Goal: Task Accomplishment & Management: Complete application form

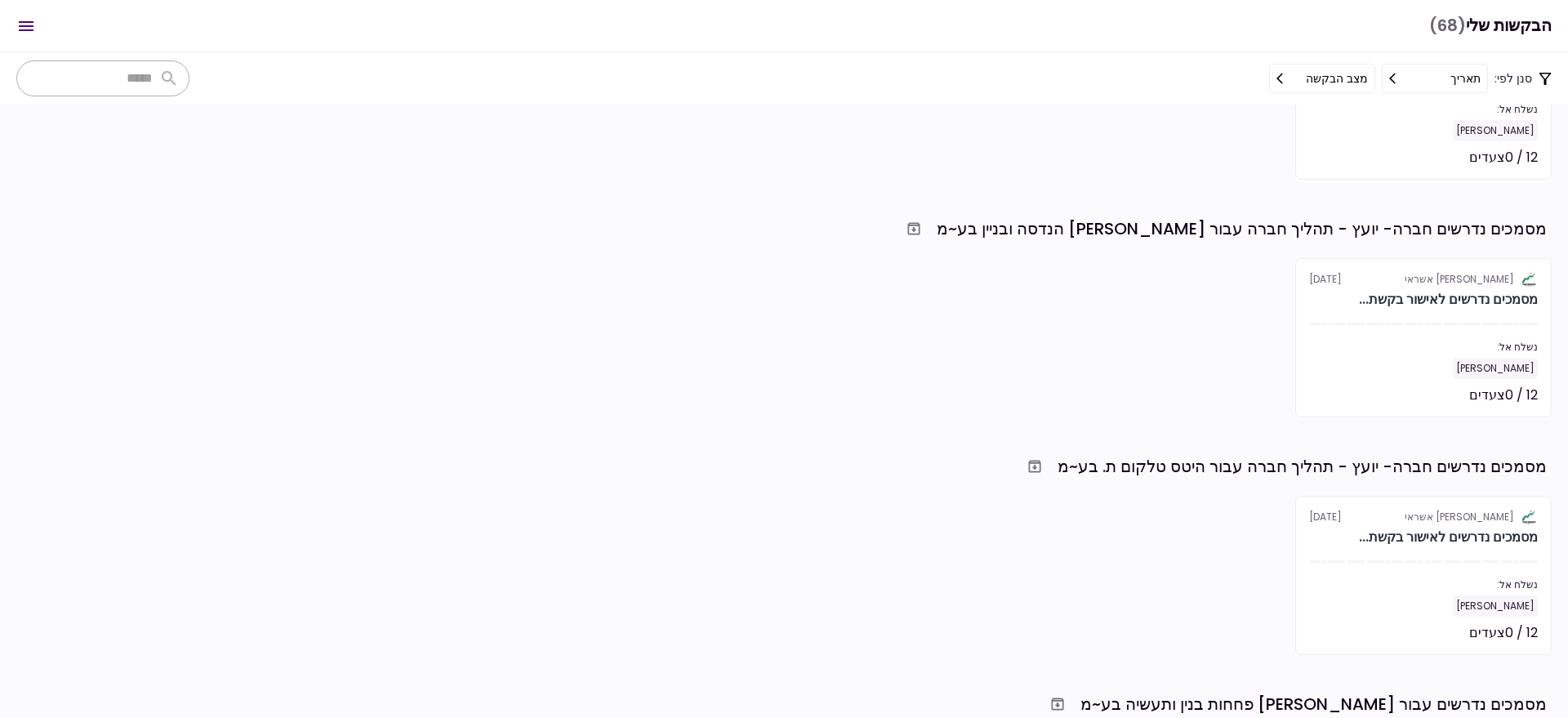
scroll to position [510, 0]
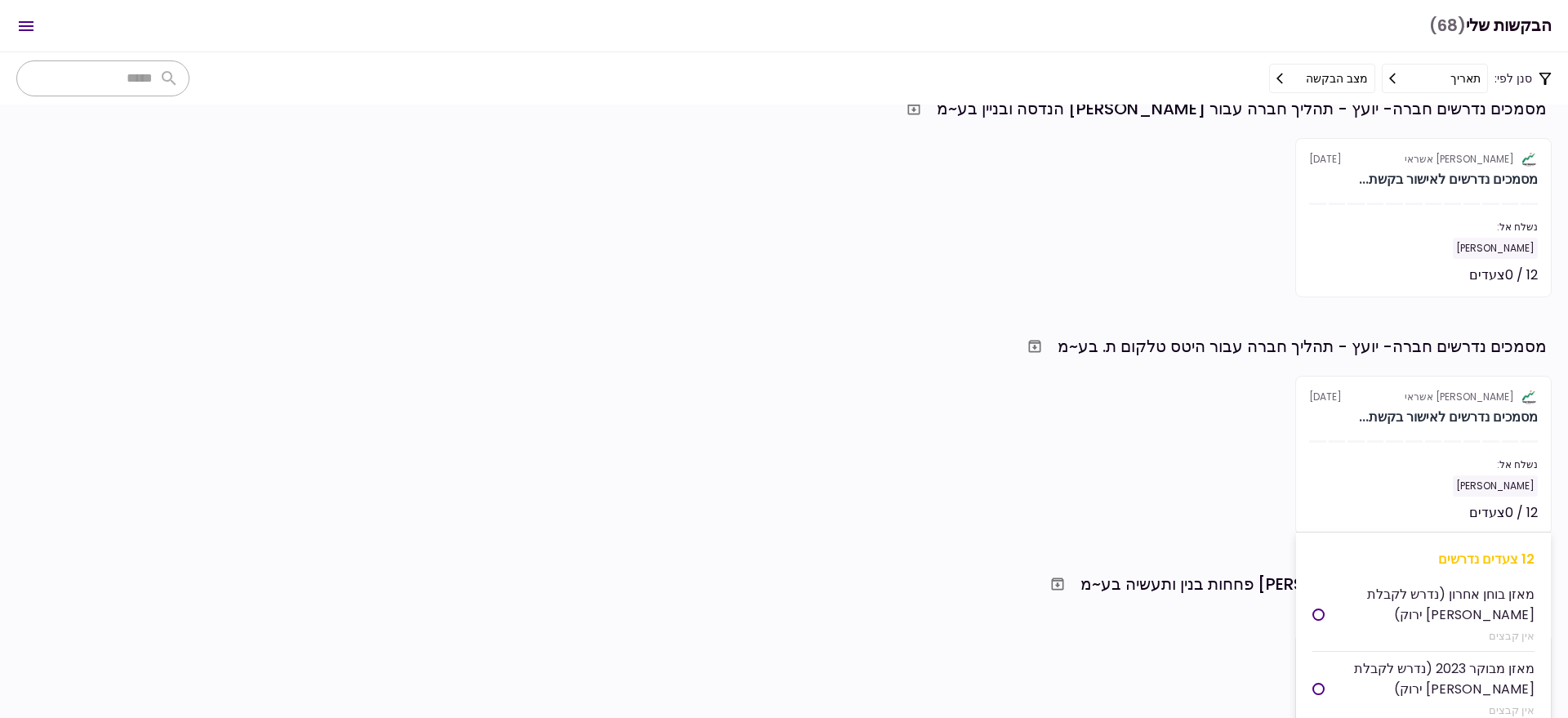
click at [1411, 485] on div "[PERSON_NAME]" at bounding box center [1423, 486] width 229 height 22
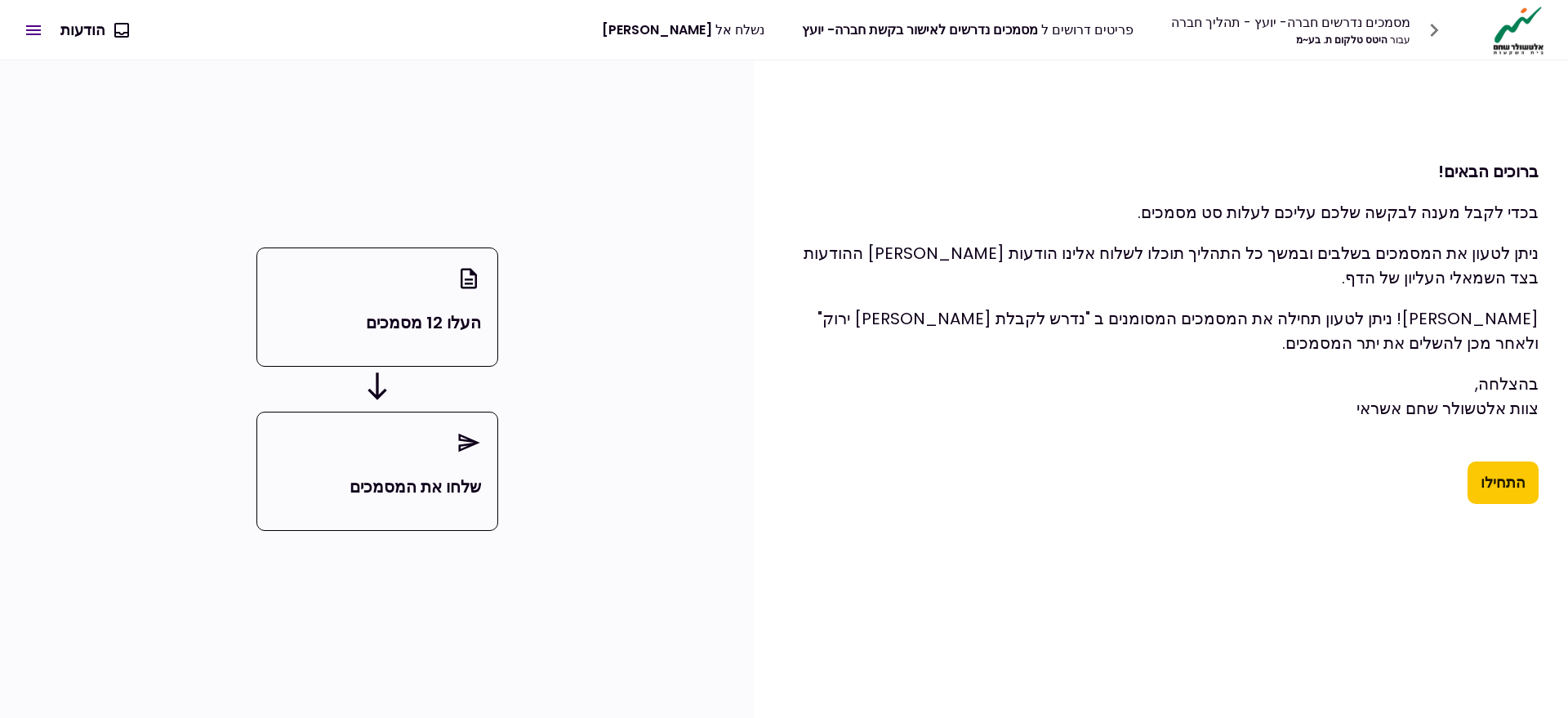
click at [1513, 472] on button "התחילו" at bounding box center [1503, 482] width 71 height 42
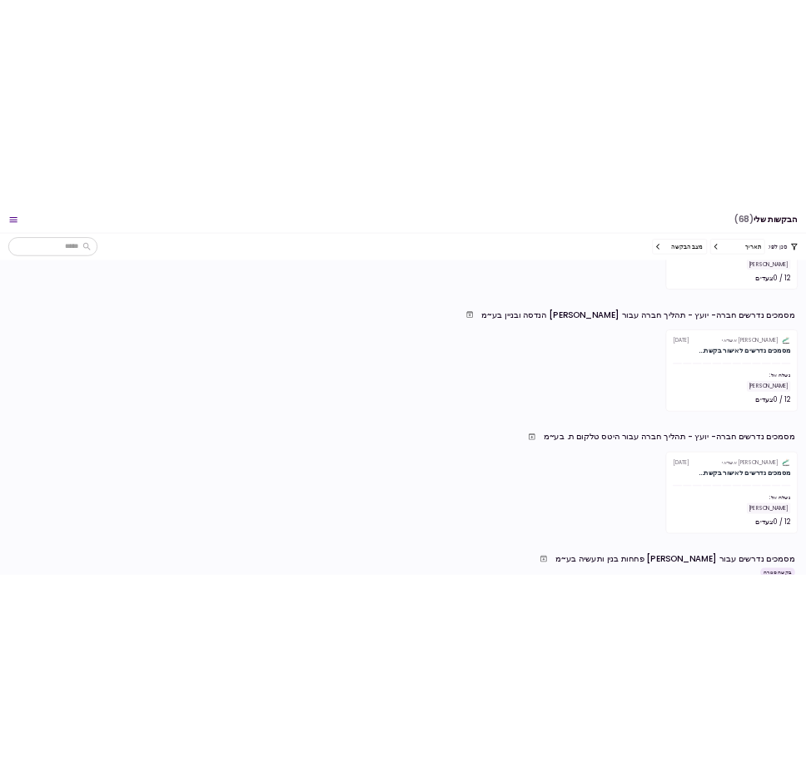
scroll to position [624, 0]
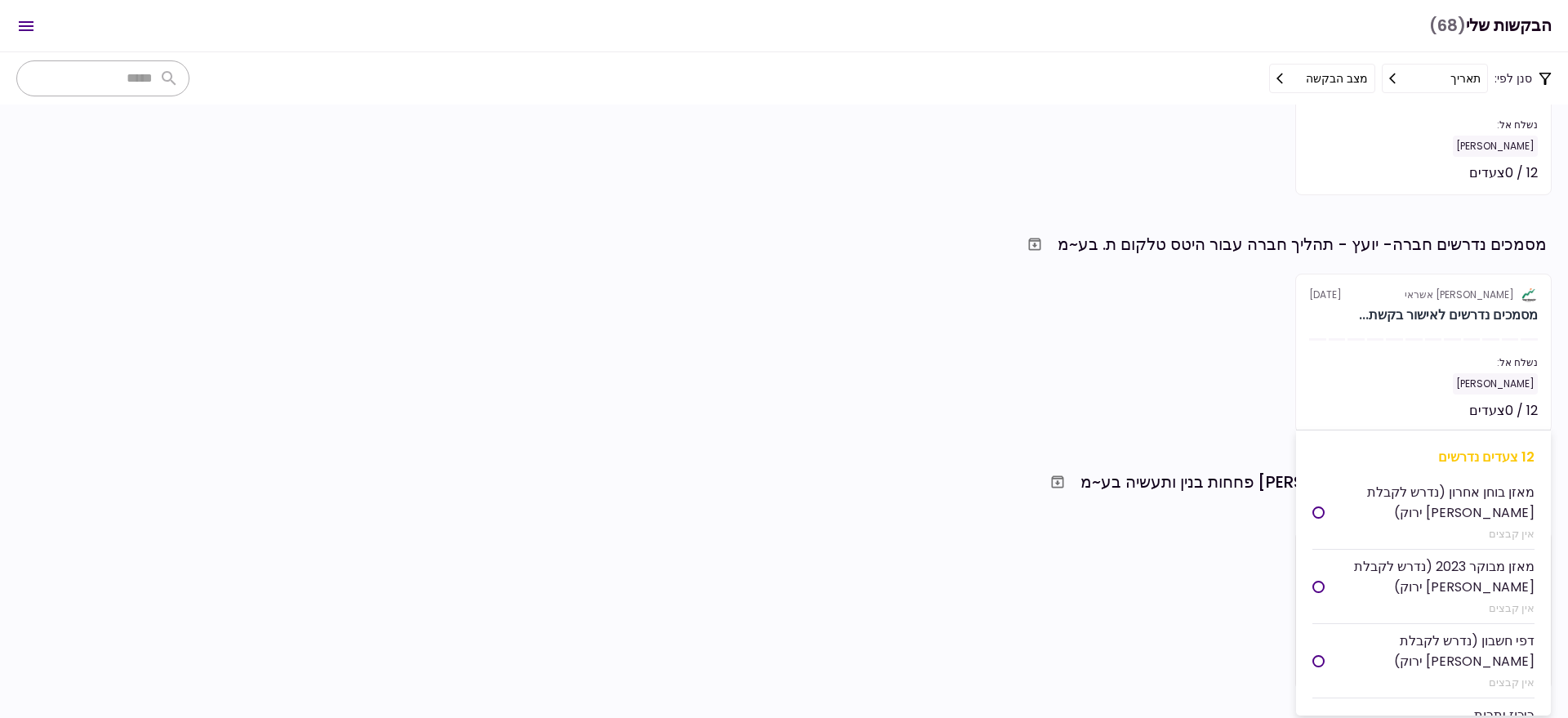
click at [1440, 347] on section "אלטשולר שחם אשראי [DATE] מסמכים נדרשים לאישור בקשת... נשלח אל: [PERSON_NAME] 12…" at bounding box center [1423, 353] width 256 height 159
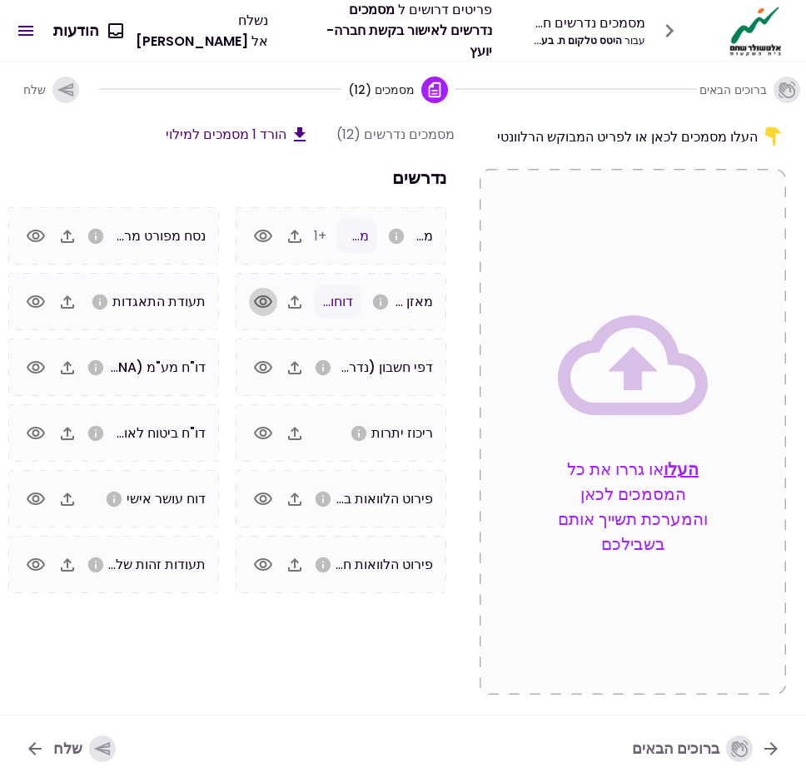
click at [265, 301] on icon "button" at bounding box center [263, 302] width 20 height 20
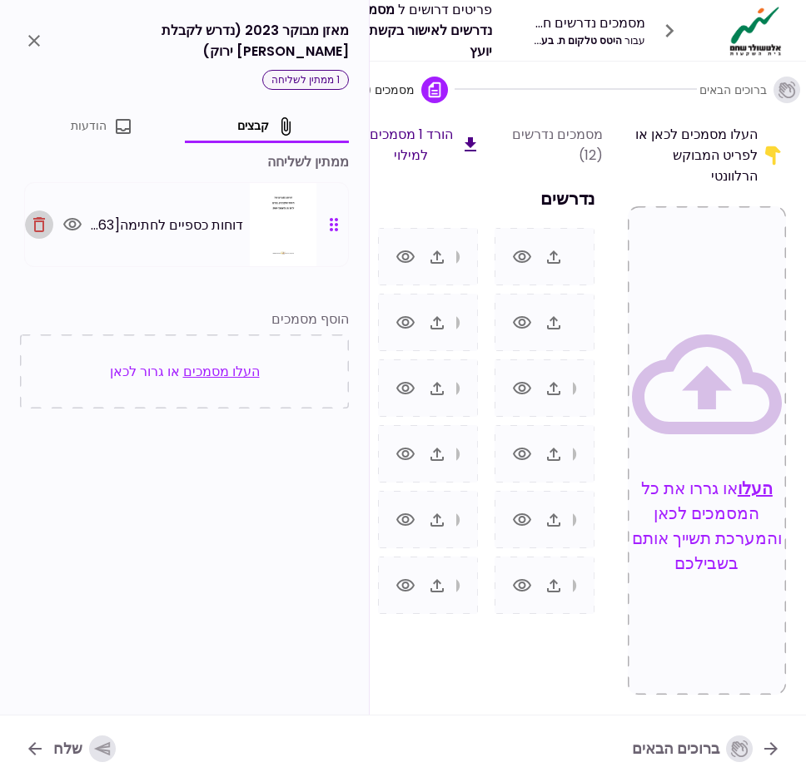
click at [41, 215] on icon "button" at bounding box center [39, 225] width 20 height 20
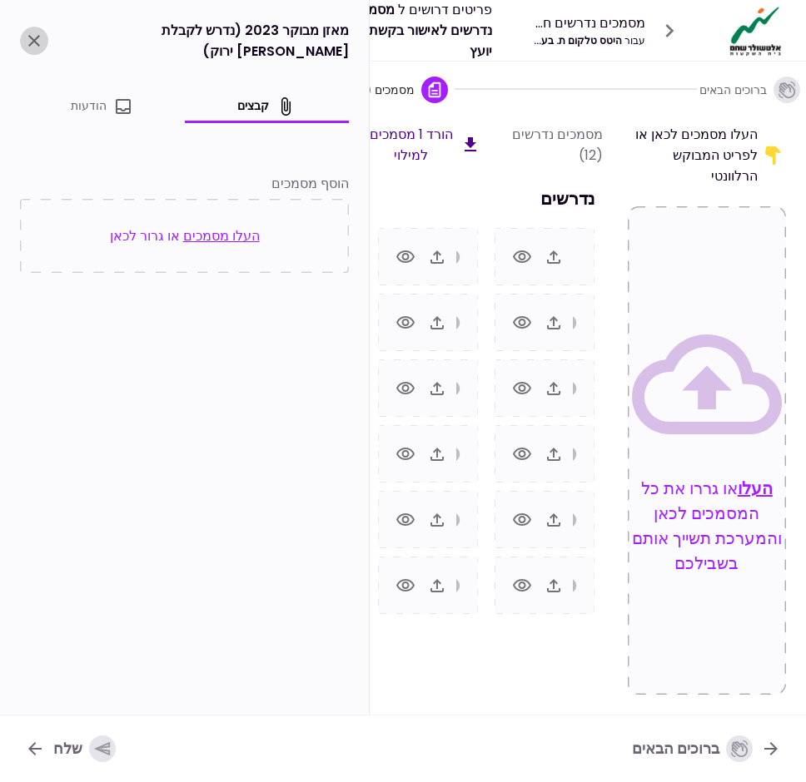
click at [32, 33] on icon "close" at bounding box center [34, 41] width 20 height 20
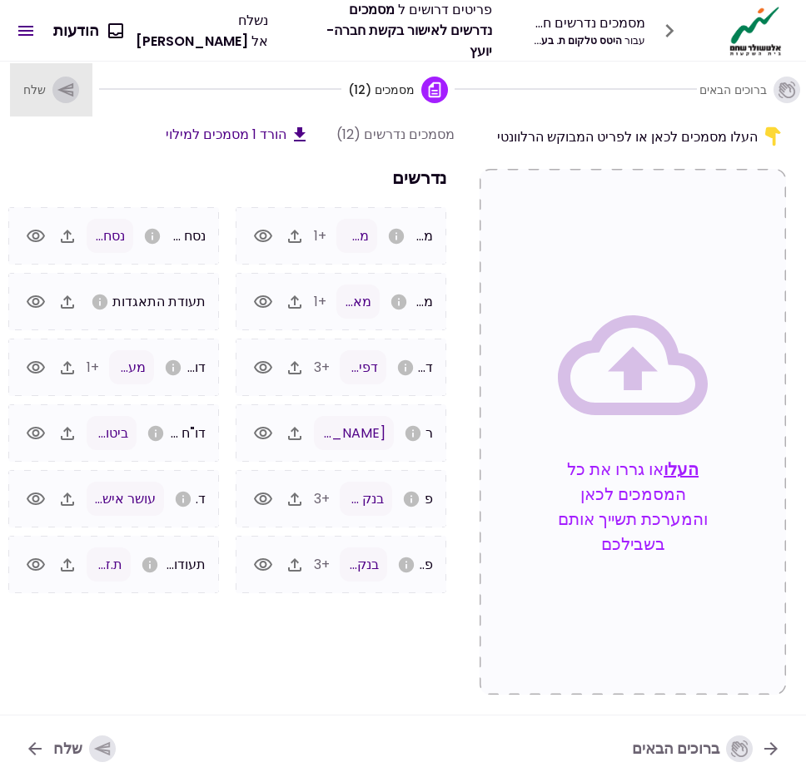
click at [58, 89] on icon "button" at bounding box center [66, 90] width 18 height 18
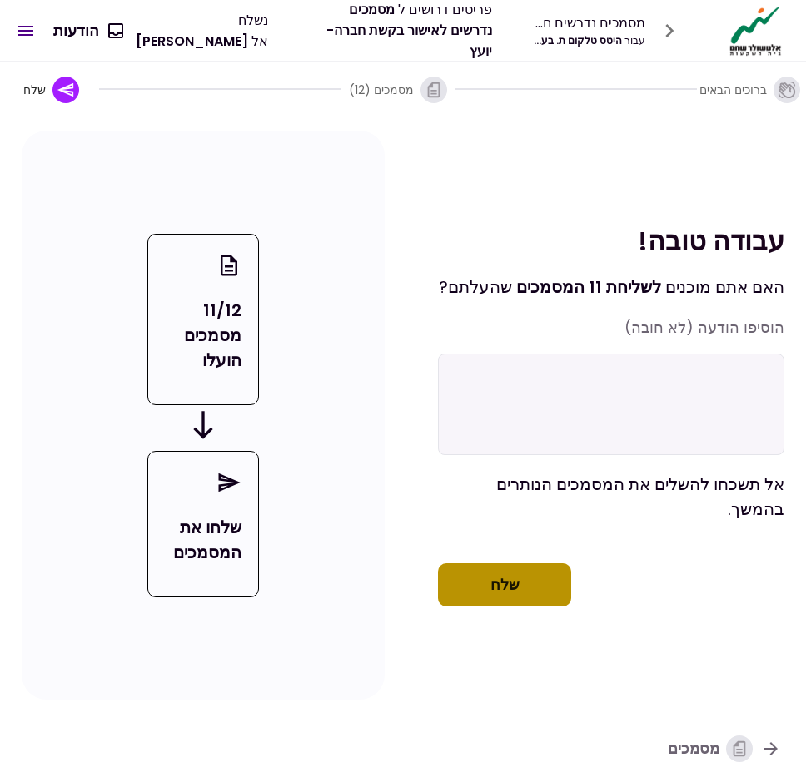
click at [558, 600] on button "שלח" at bounding box center [504, 585] width 133 height 43
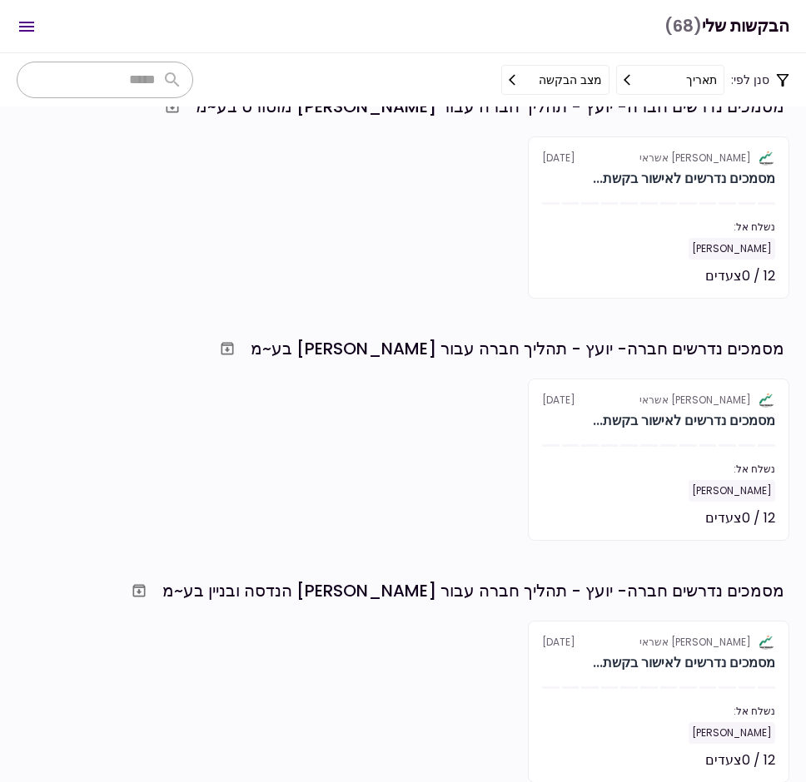
scroll to position [416, 0]
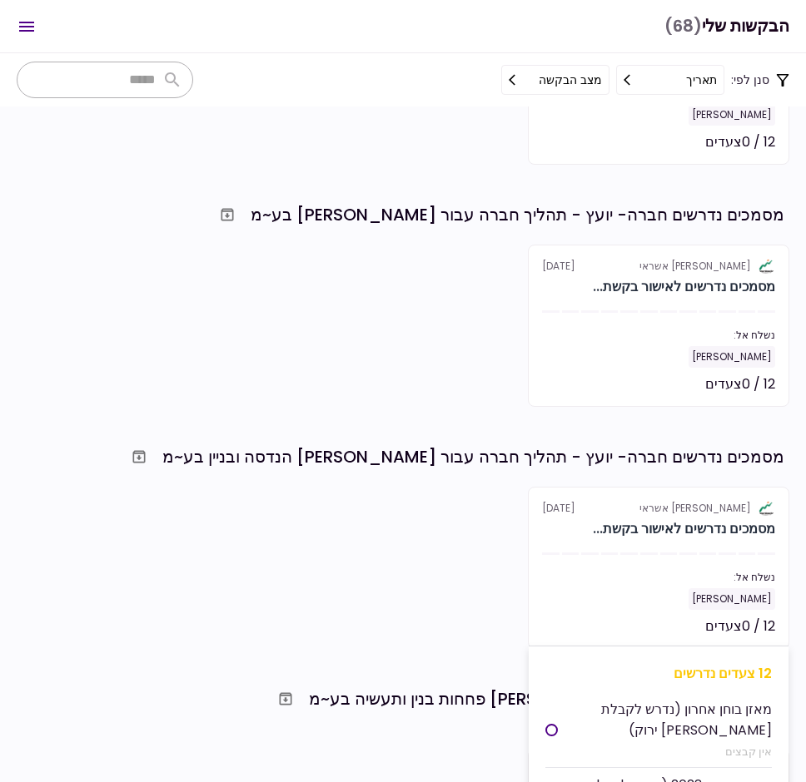
click at [637, 578] on div "נשלח אל:" at bounding box center [658, 577] width 233 height 15
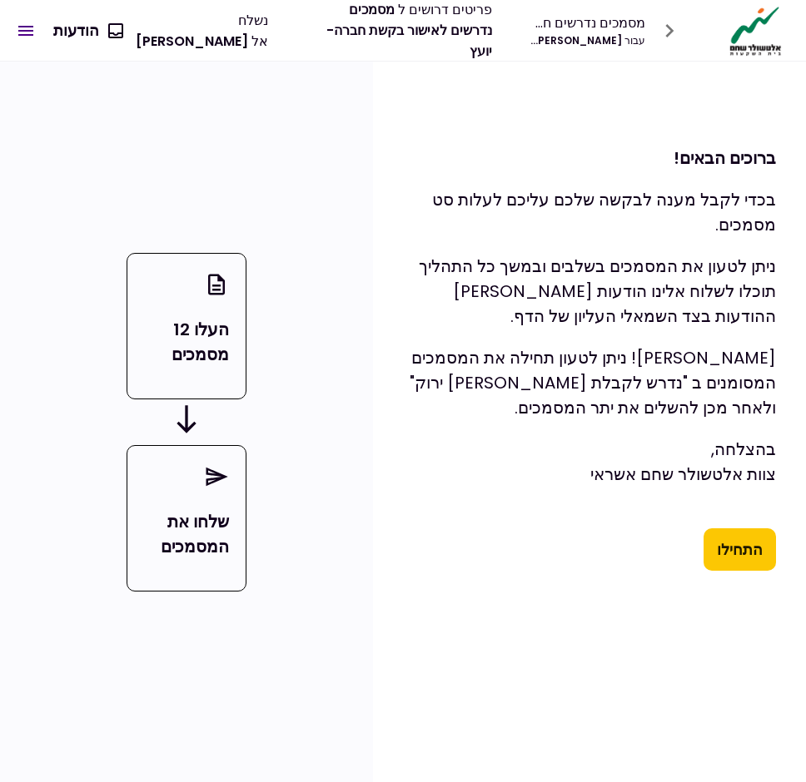
click at [673, 31] on icon "button" at bounding box center [669, 30] width 8 height 13
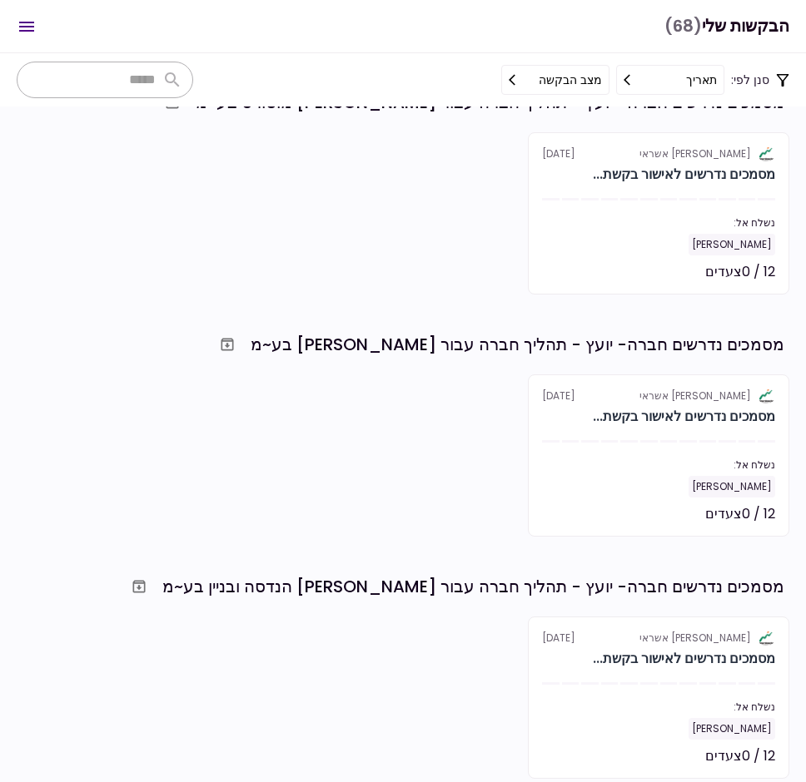
scroll to position [416, 0]
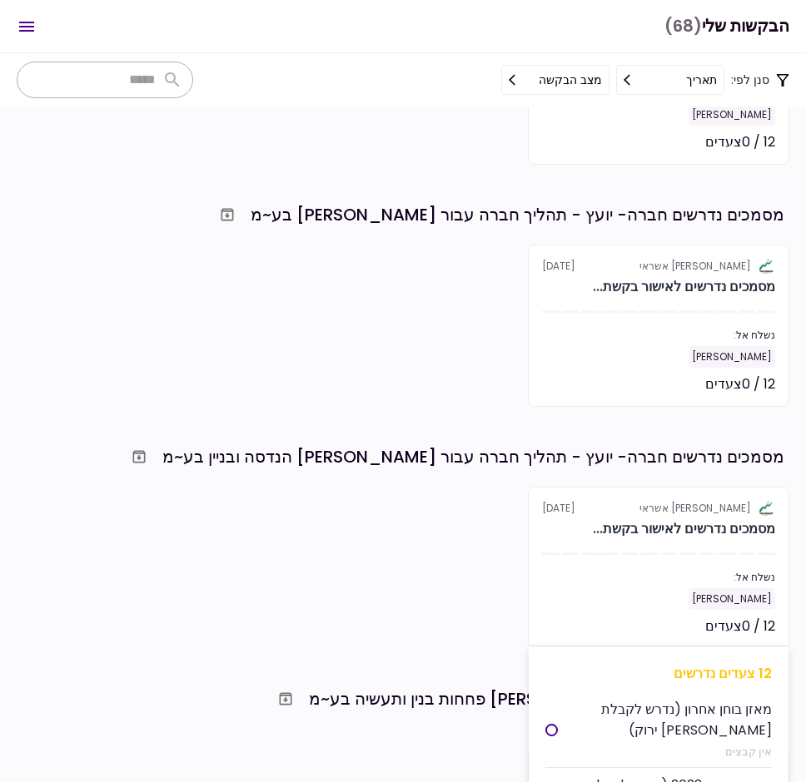
click at [597, 559] on section "אלטשולר שחם אשראי [DATE] מסמכים נדרשים לאישור בקשת... נשלח אל: [PERSON_NAME] 12…" at bounding box center [658, 568] width 261 height 162
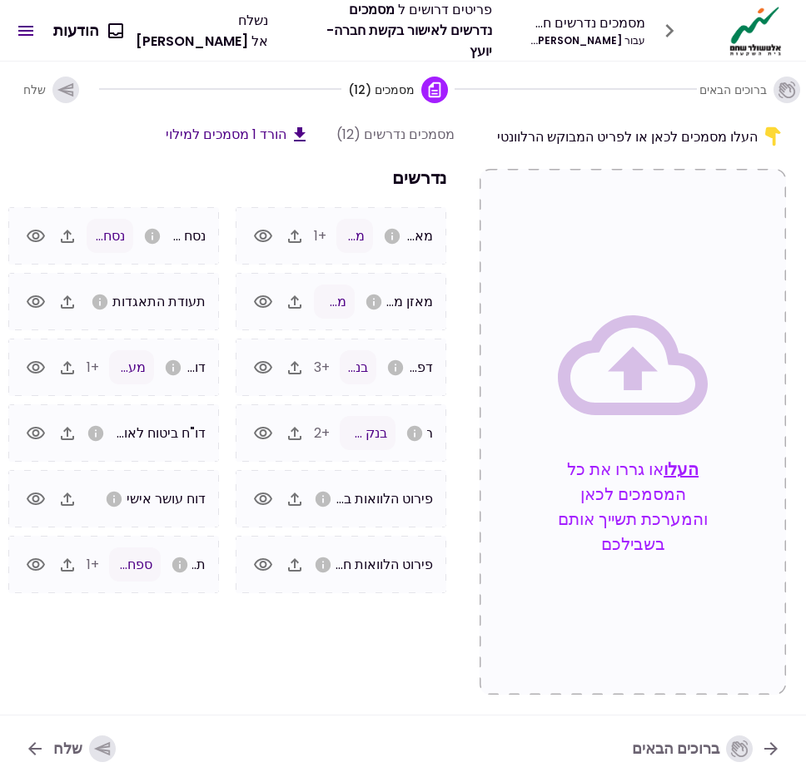
click at [66, 86] on icon "button" at bounding box center [66, 90] width 18 height 18
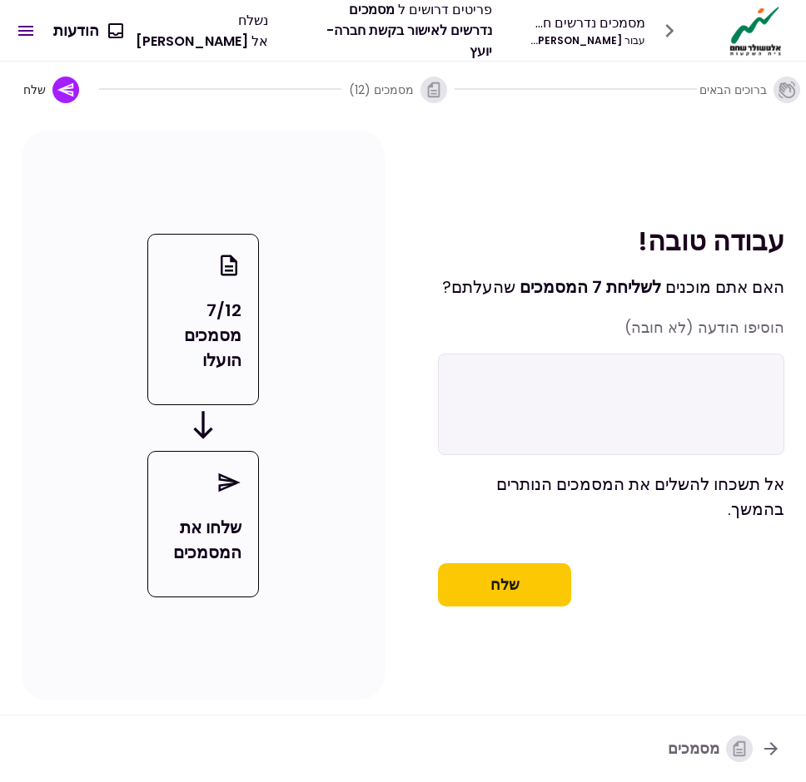
click at [513, 607] on button "שלח" at bounding box center [504, 585] width 133 height 43
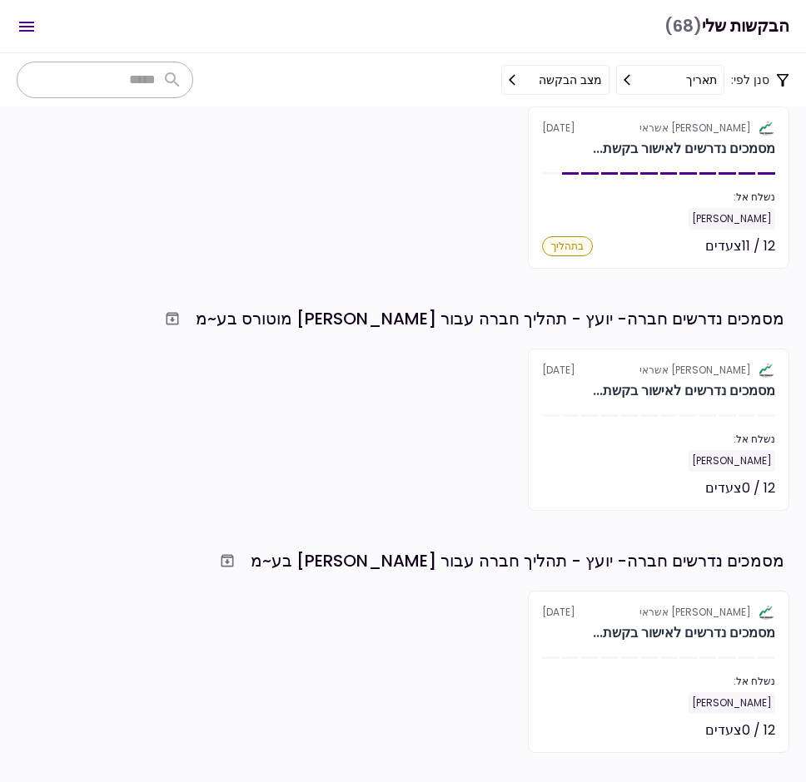
scroll to position [728, 0]
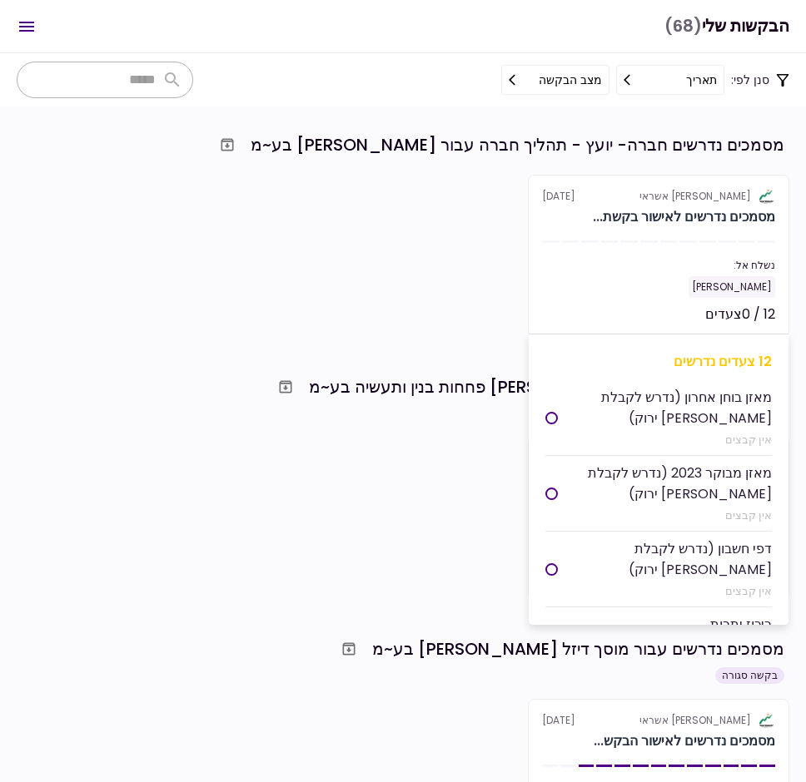
click at [622, 246] on section "אלטשולר שחם אשראי [DATE] מסמכים נדרשים לאישור בקשת... נשלח אל: [PERSON_NAME] 12…" at bounding box center [658, 256] width 261 height 162
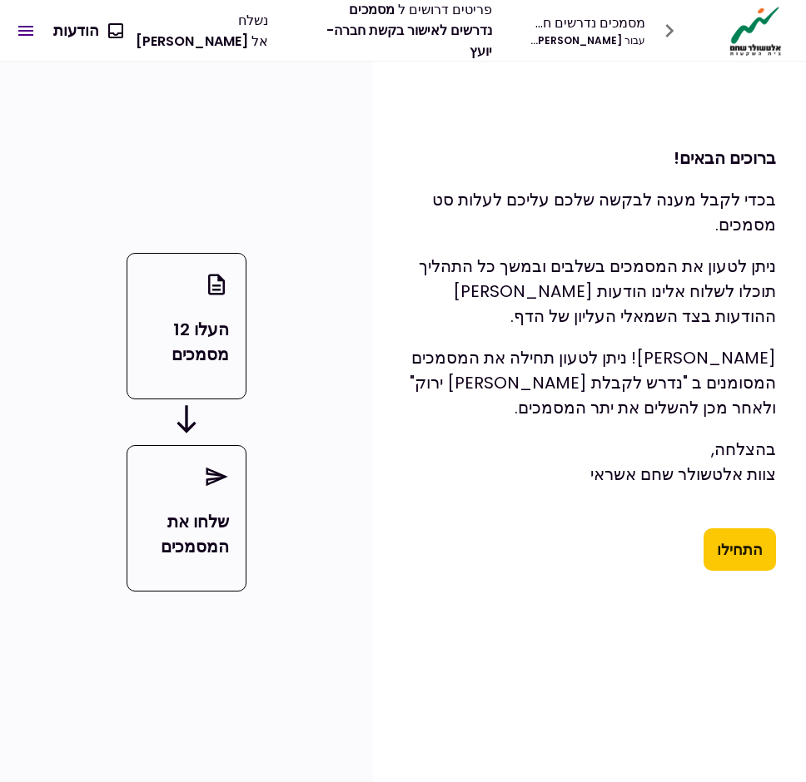
click at [754, 552] on button "התחילו" at bounding box center [739, 550] width 72 height 43
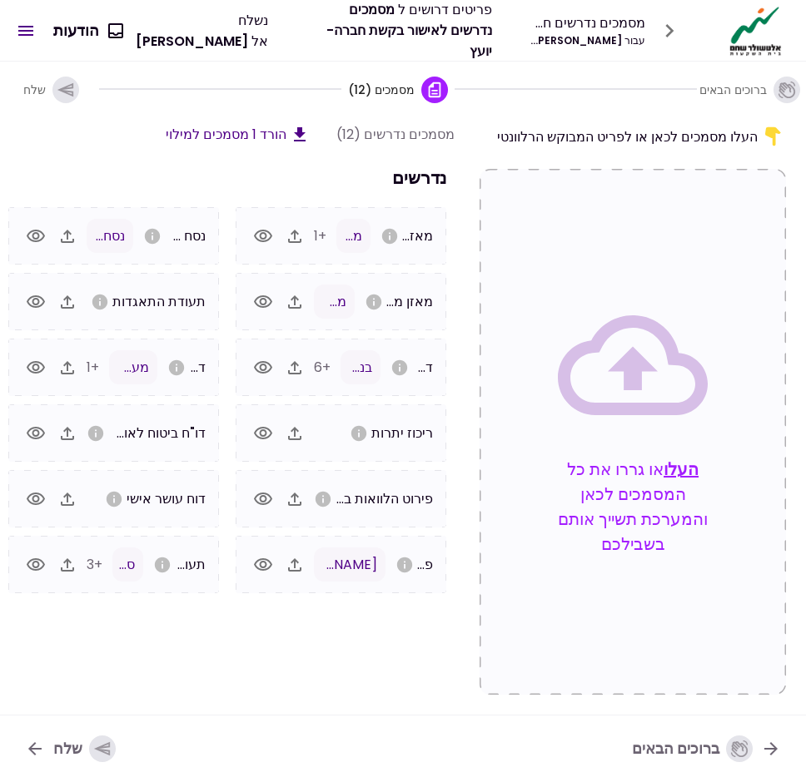
click at [59, 88] on icon "button" at bounding box center [65, 89] width 16 height 14
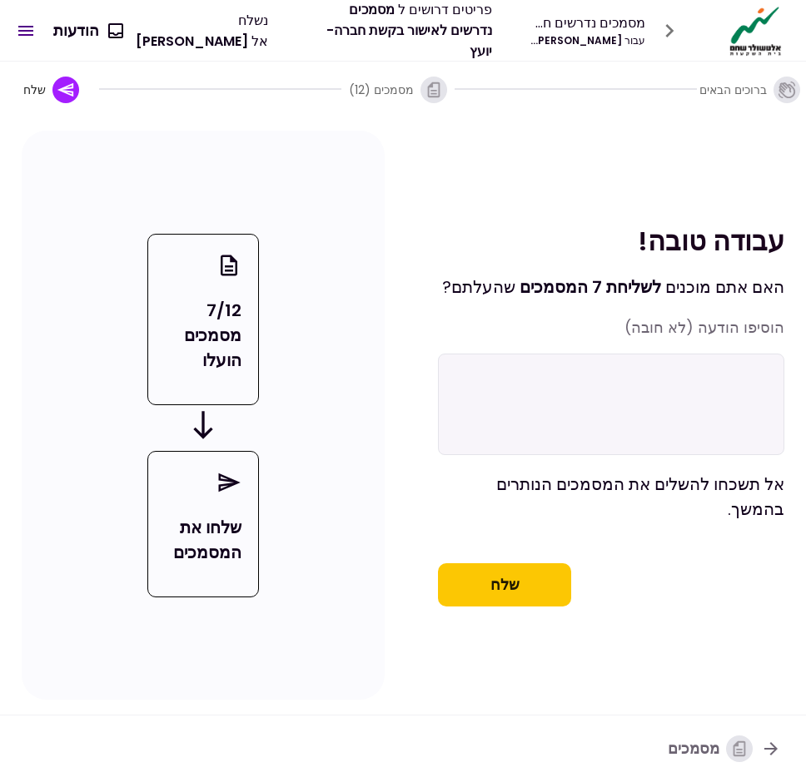
click at [555, 607] on button "שלח" at bounding box center [504, 585] width 133 height 43
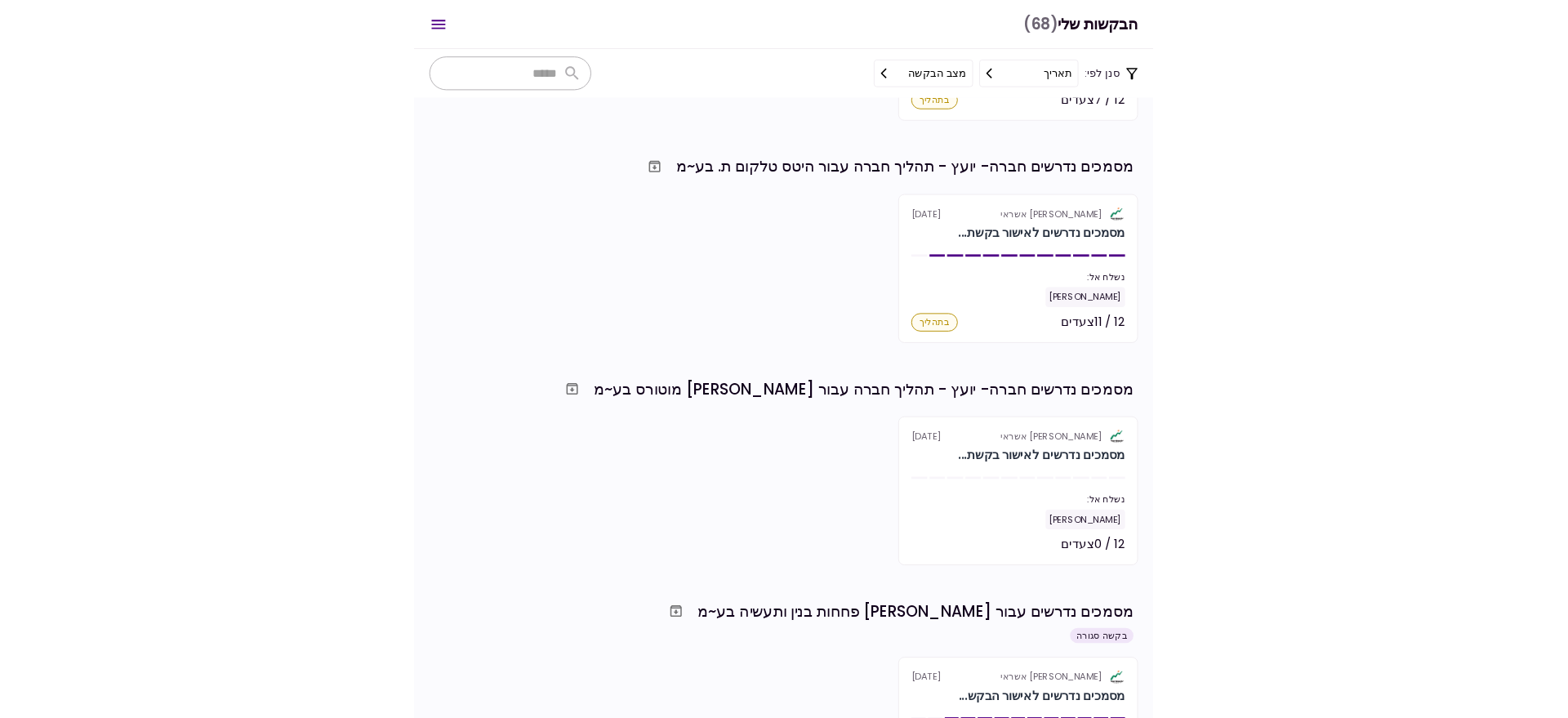
scroll to position [918, 0]
